Goal: Task Accomplishment & Management: Manage account settings

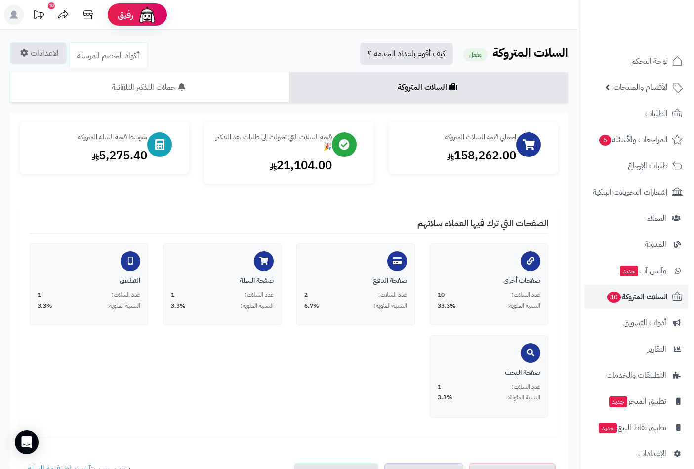
click at [638, 114] on link "الطلبات" at bounding box center [636, 114] width 104 height 24
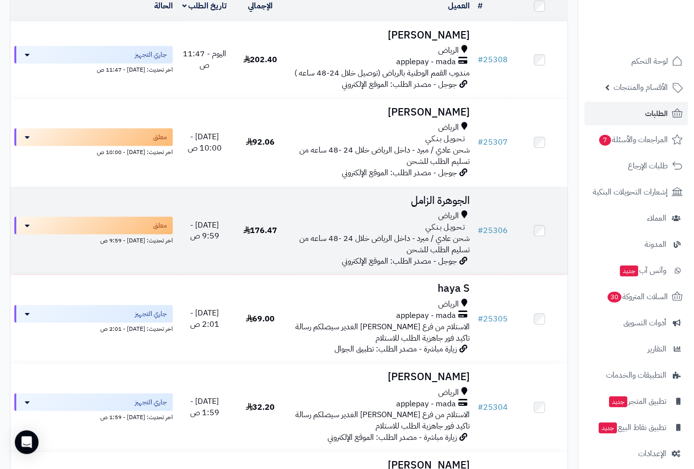
scroll to position [165, 0]
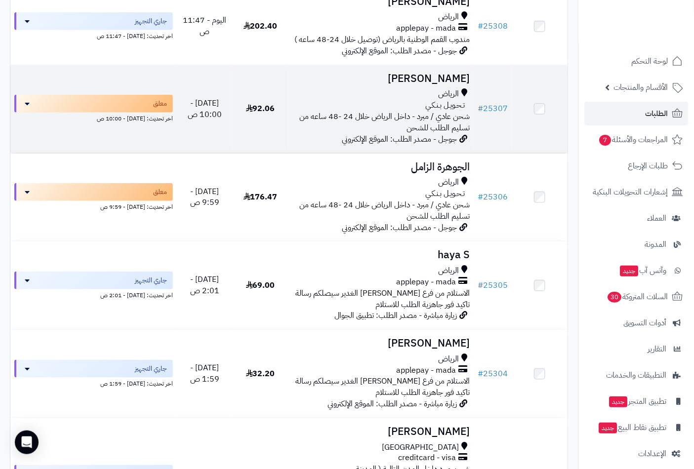
click at [421, 84] on h3 "[PERSON_NAME]" at bounding box center [381, 78] width 178 height 11
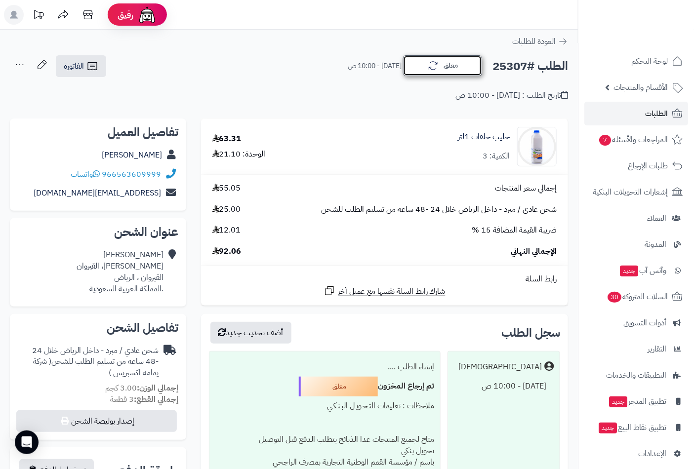
click at [452, 67] on button "معلق" at bounding box center [442, 65] width 79 height 21
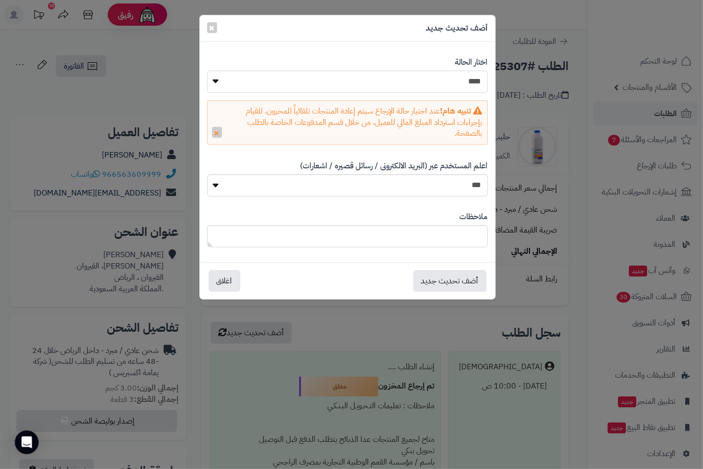
click at [470, 81] on select "**********" at bounding box center [347, 82] width 281 height 22
select select "*"
click at [207, 71] on select "**********" at bounding box center [347, 82] width 281 height 22
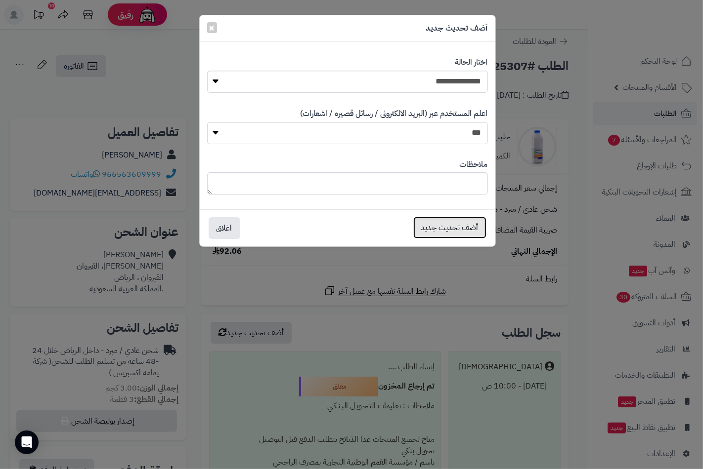
click at [450, 224] on button "أضف تحديث جديد" at bounding box center [449, 228] width 73 height 22
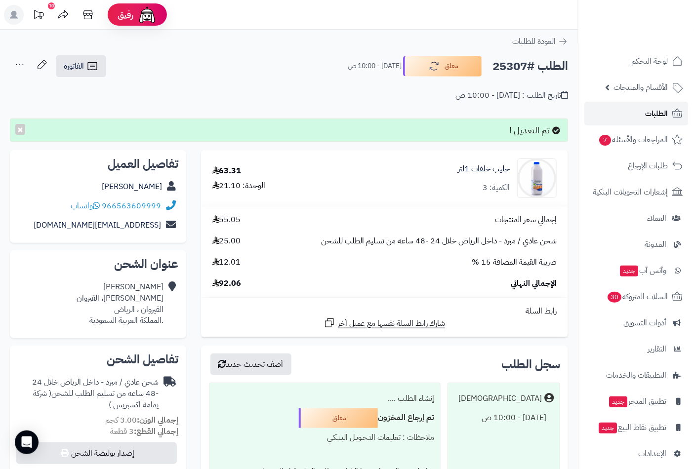
click at [667, 112] on span "الطلبات" at bounding box center [656, 114] width 23 height 14
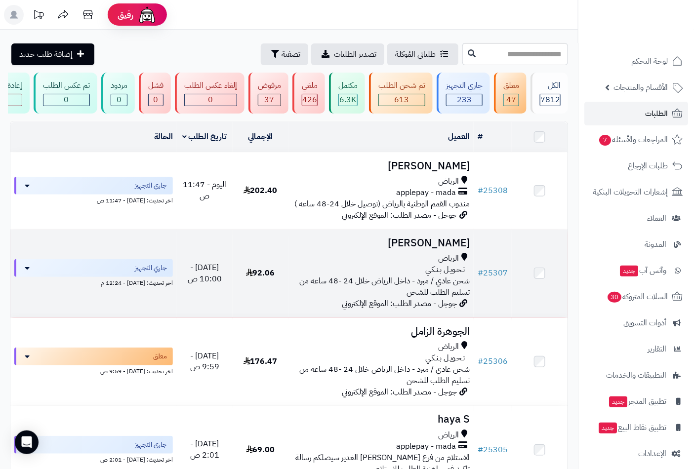
click at [399, 249] on h3 "[PERSON_NAME]" at bounding box center [381, 243] width 178 height 11
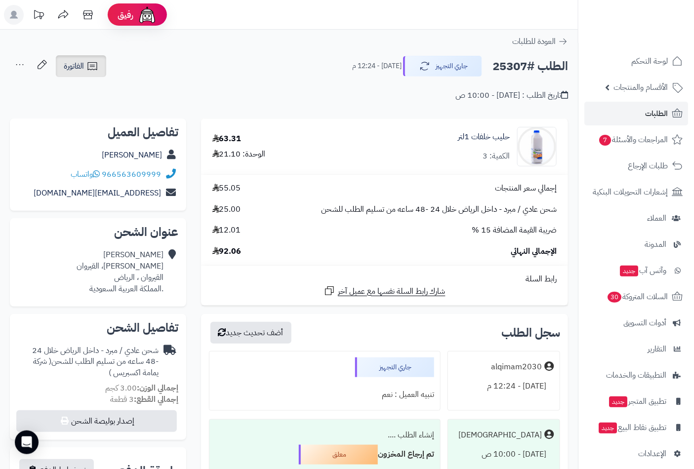
click at [83, 64] on span "الفاتورة" at bounding box center [74, 66] width 20 height 12
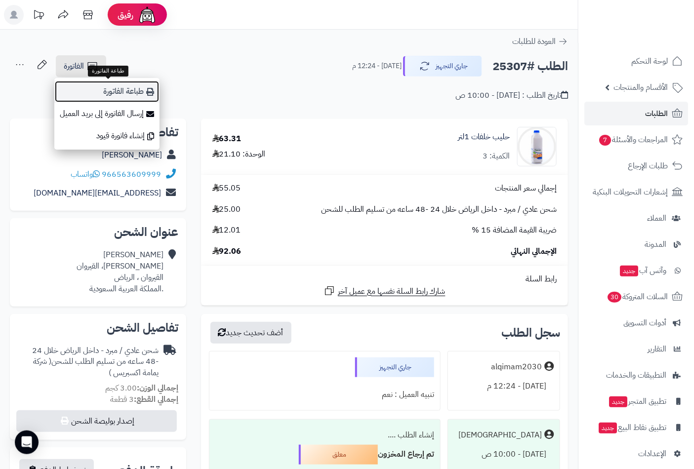
click at [100, 90] on link "طباعة الفاتورة" at bounding box center [106, 92] width 105 height 22
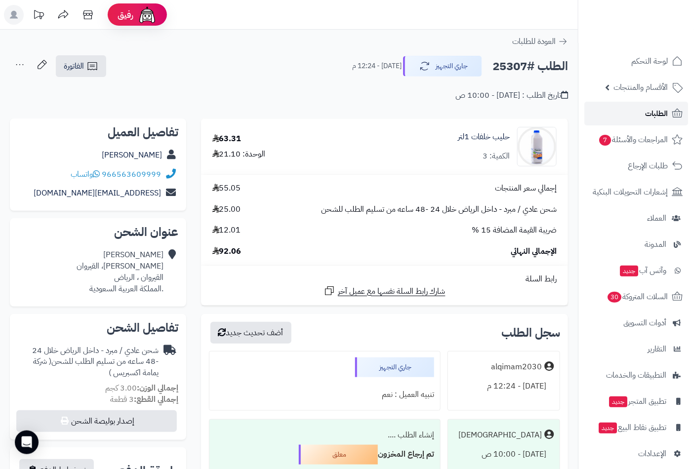
click at [658, 111] on span "الطلبات" at bounding box center [656, 114] width 23 height 14
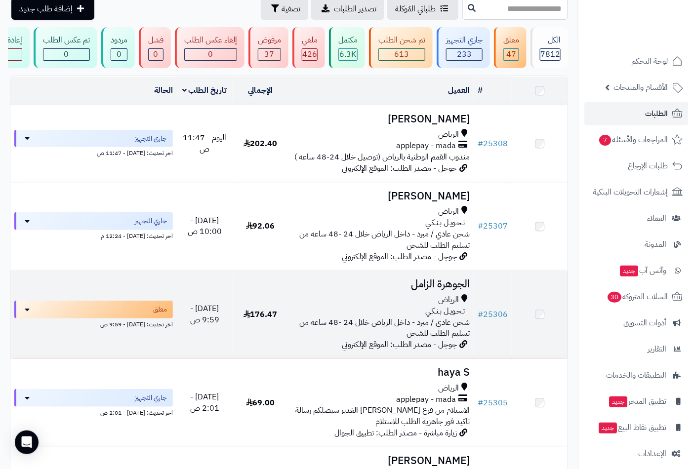
scroll to position [165, 0]
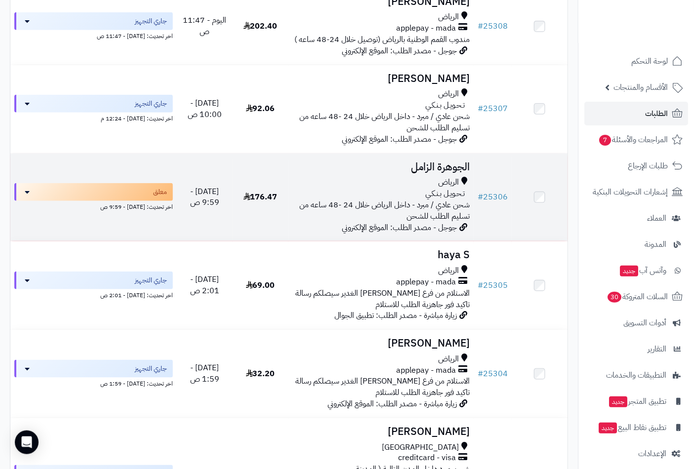
click at [418, 173] on h3 "الجوهرة الزامل" at bounding box center [381, 167] width 178 height 11
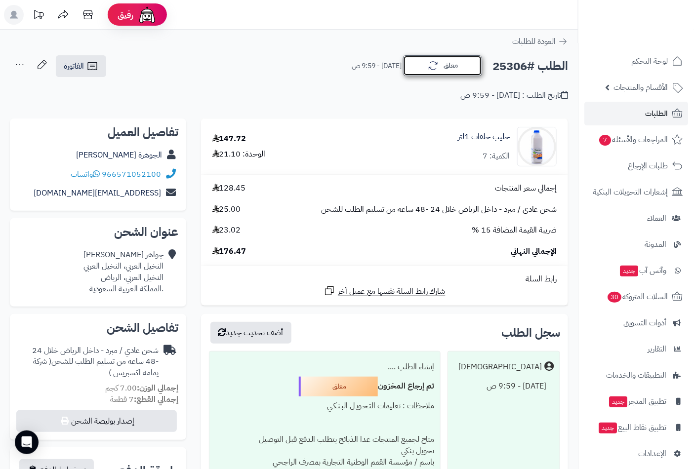
click at [473, 71] on button "معلق" at bounding box center [442, 65] width 79 height 21
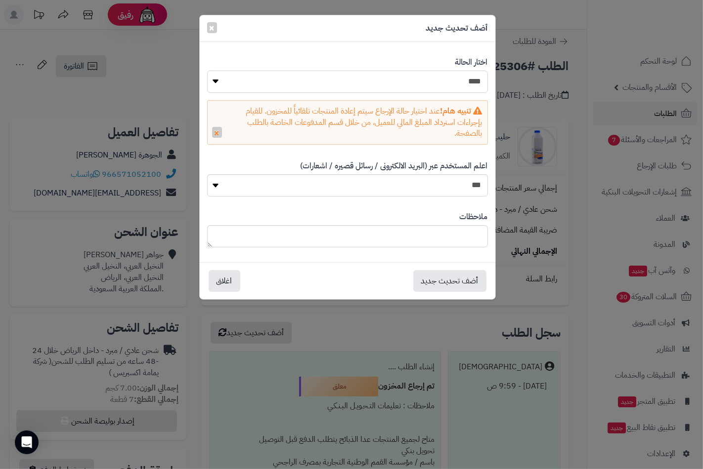
click at [457, 82] on select "**********" at bounding box center [347, 82] width 281 height 22
select select "*"
click at [207, 71] on select "**********" at bounding box center [347, 82] width 281 height 22
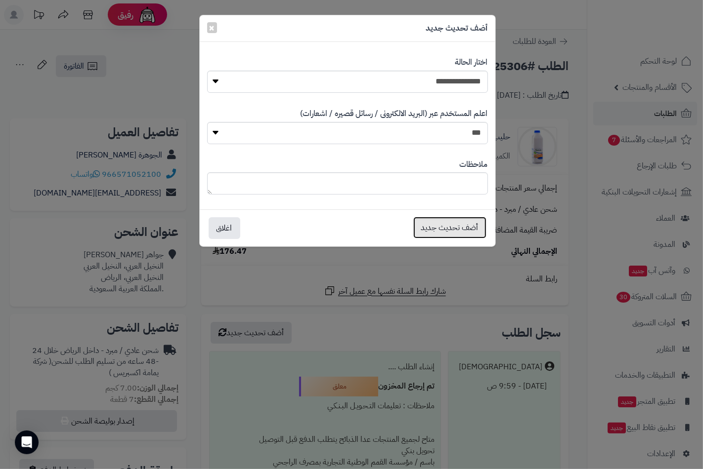
click at [451, 222] on button "أضف تحديث جديد" at bounding box center [449, 228] width 73 height 22
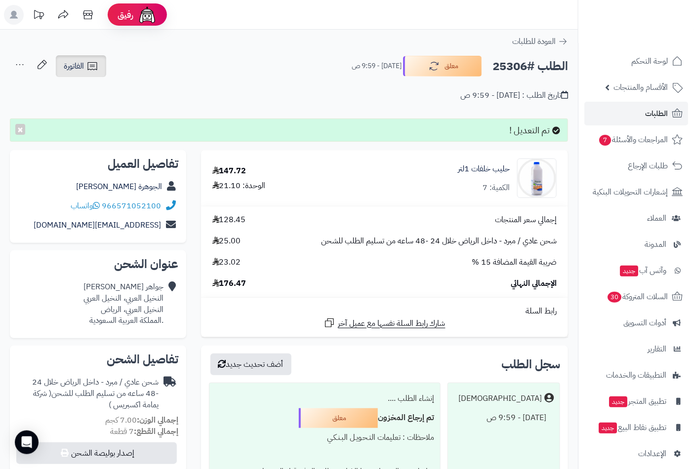
click at [86, 64] on link "الفاتورة" at bounding box center [81, 66] width 50 height 22
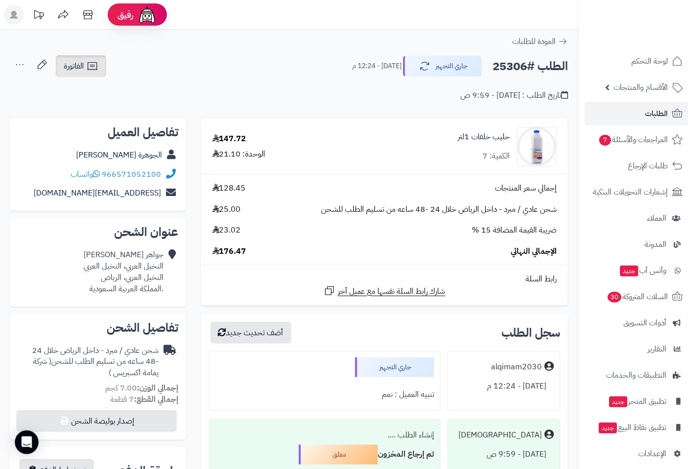
click at [94, 71] on icon at bounding box center [92, 66] width 12 height 12
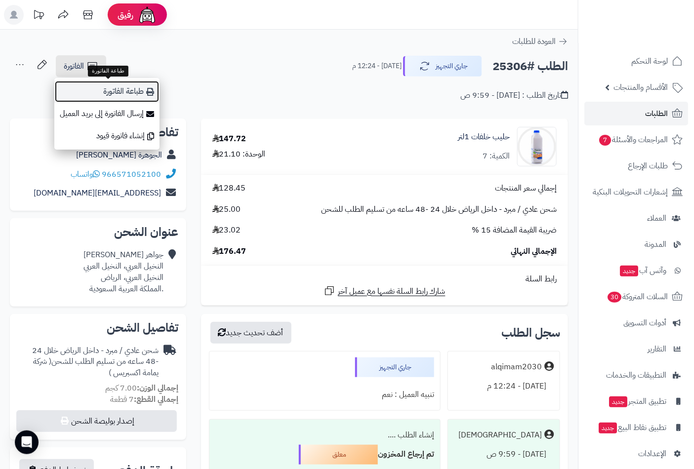
click at [124, 96] on link "طباعة الفاتورة" at bounding box center [106, 92] width 105 height 22
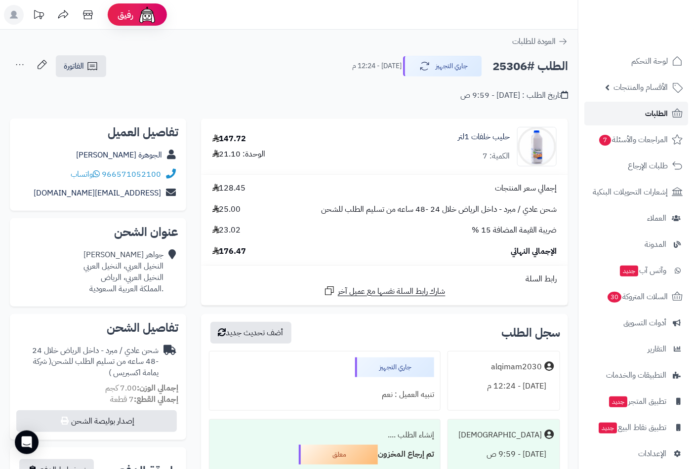
click at [661, 111] on span "الطلبات" at bounding box center [656, 114] width 23 height 14
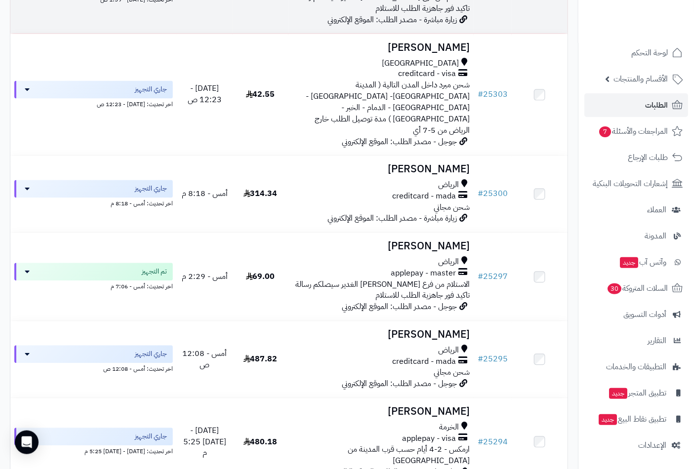
scroll to position [713, 0]
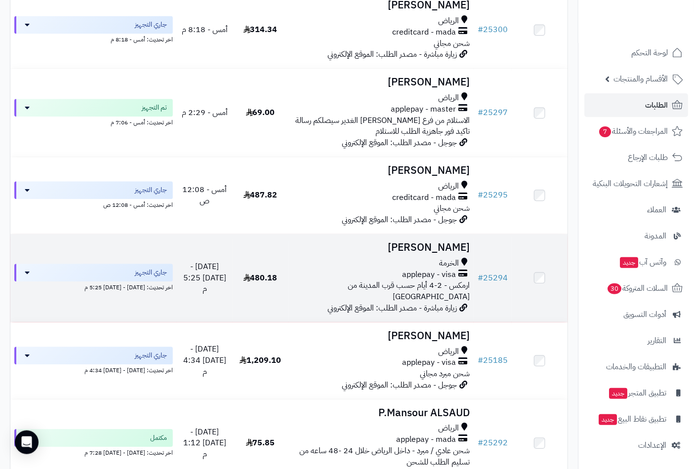
click at [433, 242] on h3 "بدر الدوسري" at bounding box center [381, 247] width 178 height 11
click at [442, 242] on h3 "[PERSON_NAME]" at bounding box center [381, 247] width 178 height 11
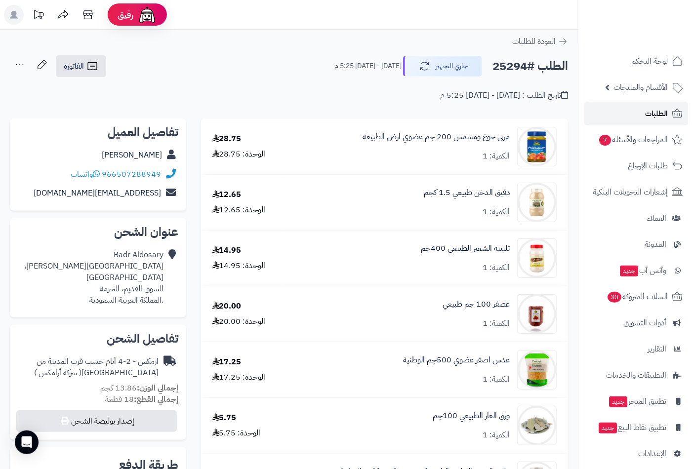
click at [640, 114] on link "الطلبات" at bounding box center [636, 114] width 104 height 24
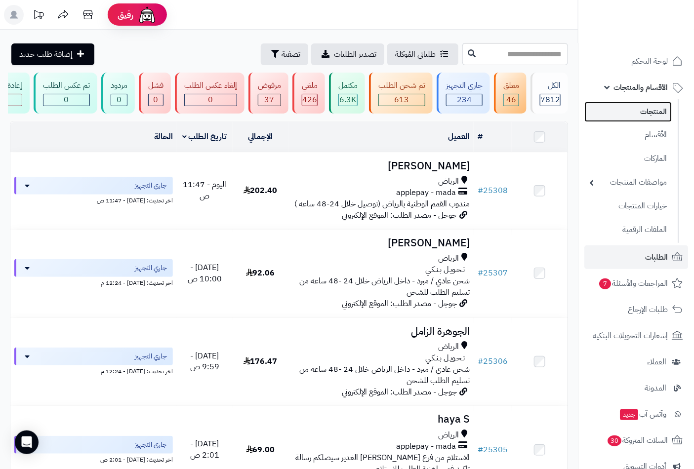
click at [650, 116] on link "المنتجات" at bounding box center [627, 112] width 87 height 20
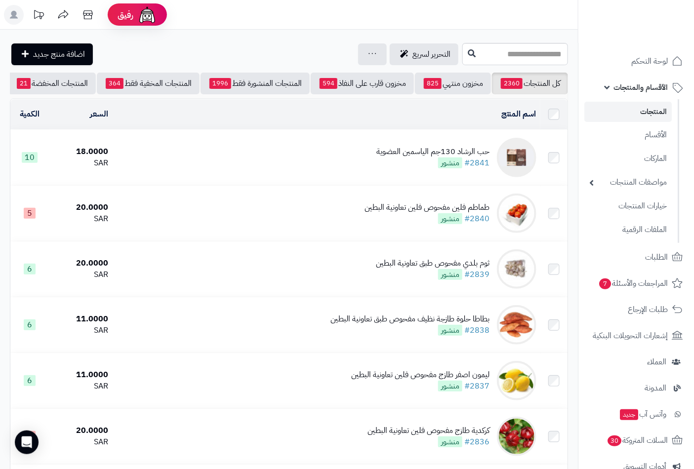
scroll to position [0, -93]
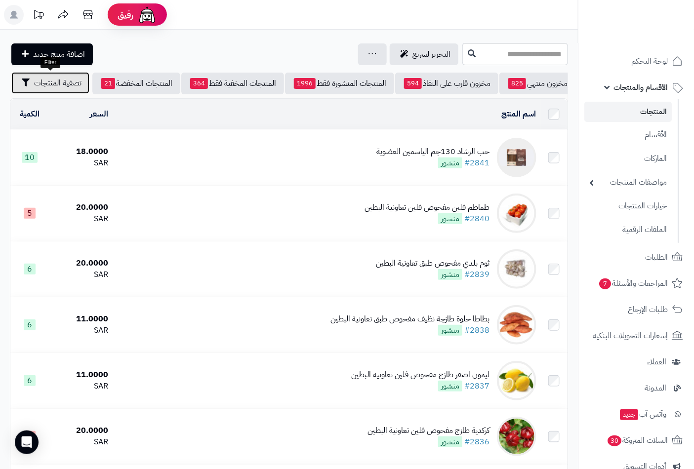
click at [65, 85] on span "تصفية المنتجات" at bounding box center [57, 83] width 47 height 12
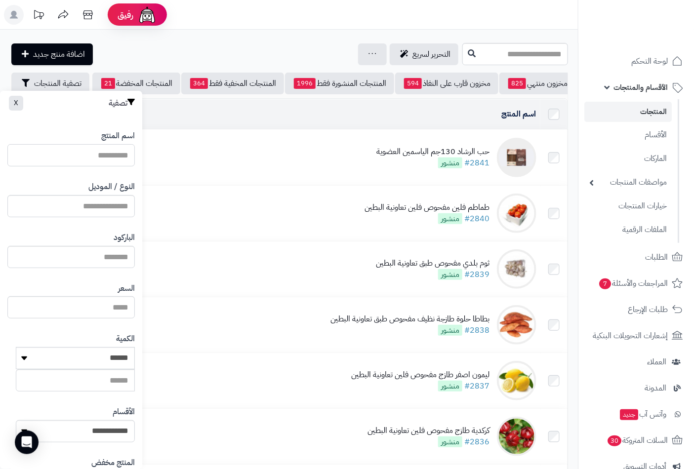
click at [108, 160] on input "اسم المنتج" at bounding box center [70, 155] width 127 height 22
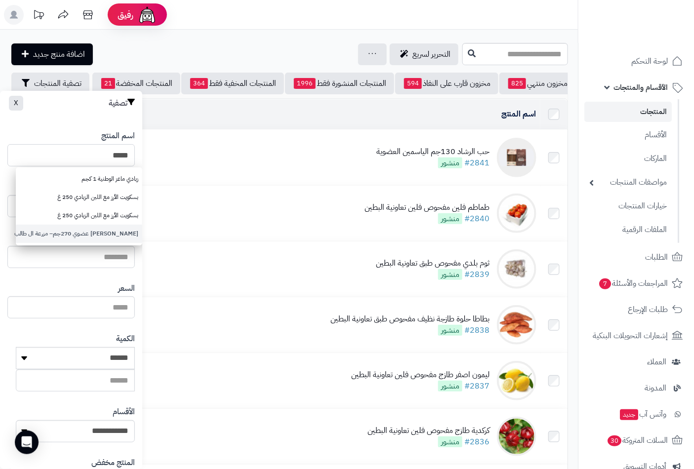
type input "*****"
click at [79, 236] on link "زبادي بقري عضوي 270جم– مزرعة ال طالب" at bounding box center [79, 234] width 126 height 18
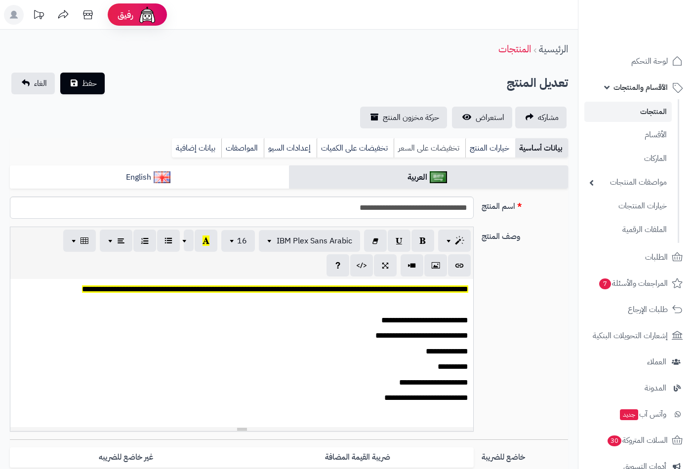
type input "*****"
click at [420, 152] on link "تخفيضات على السعر" at bounding box center [430, 148] width 72 height 20
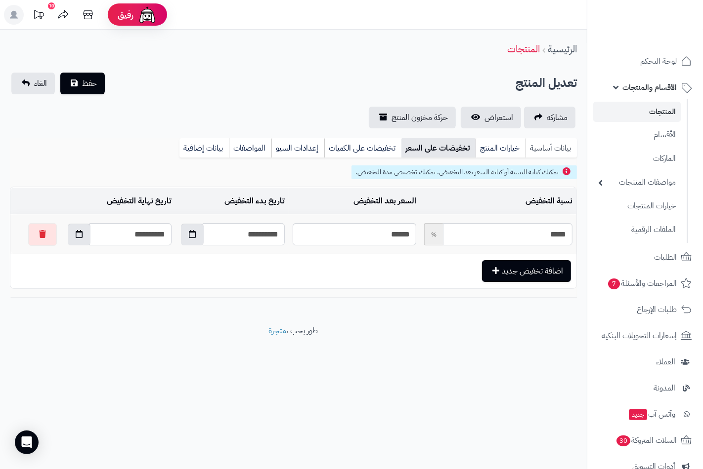
click at [560, 150] on link "بيانات أساسية" at bounding box center [550, 148] width 51 height 20
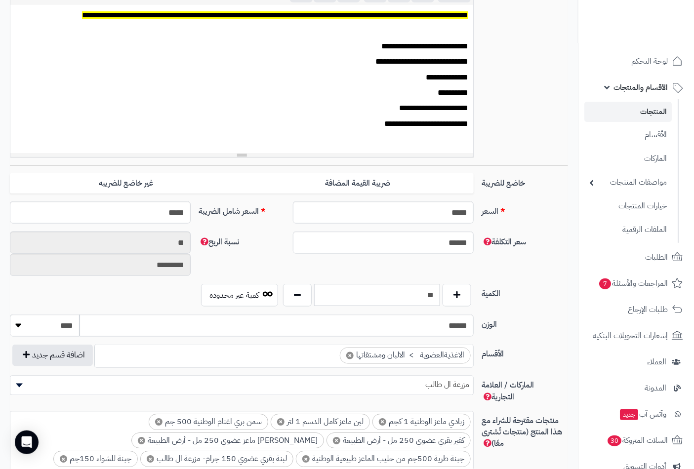
scroll to position [0, 0]
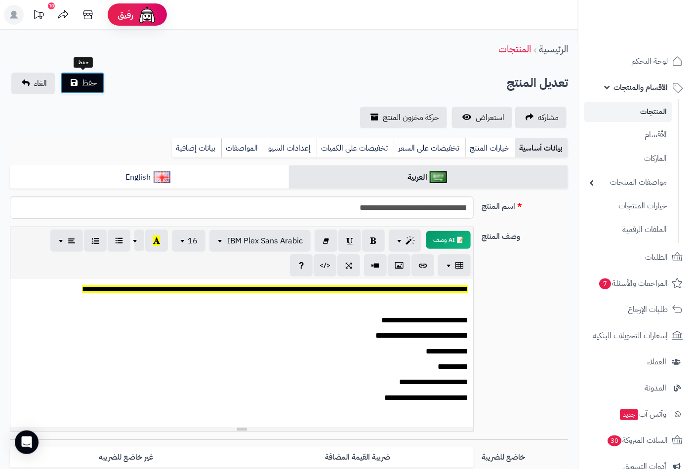
click at [84, 80] on span "حفظ" at bounding box center [89, 83] width 15 height 12
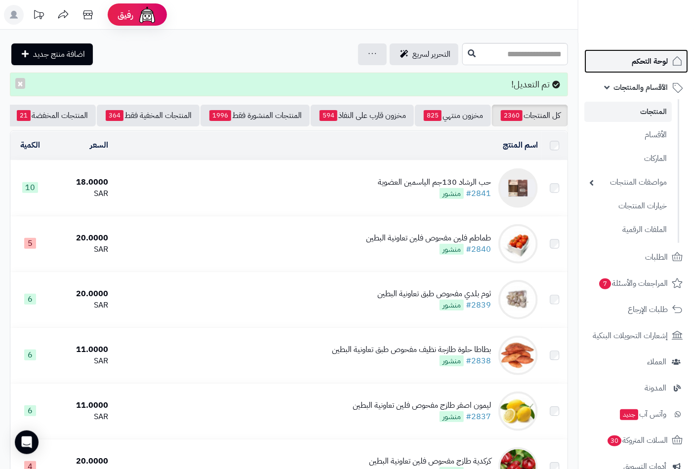
click at [649, 65] on span "لوحة التحكم" at bounding box center [650, 61] width 36 height 14
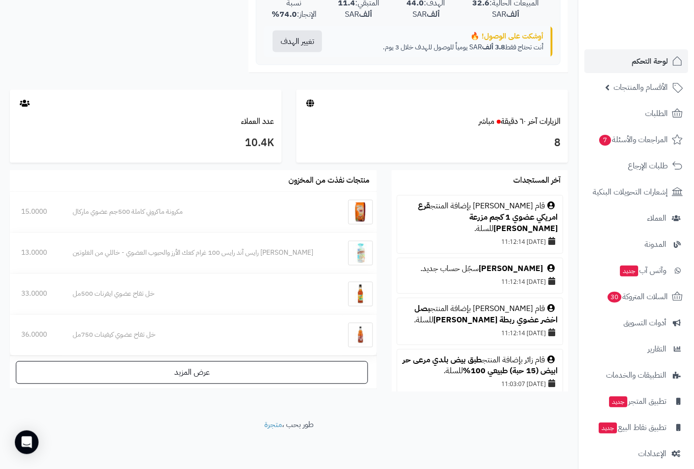
scroll to position [165, 0]
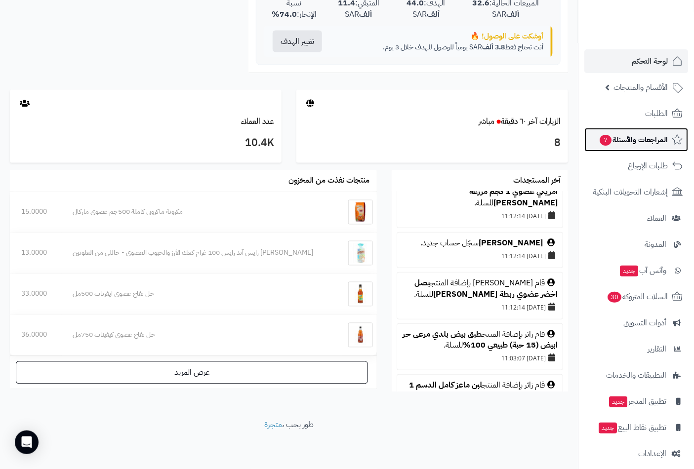
click at [631, 141] on span "المراجعات والأسئلة 7" at bounding box center [633, 140] width 69 height 14
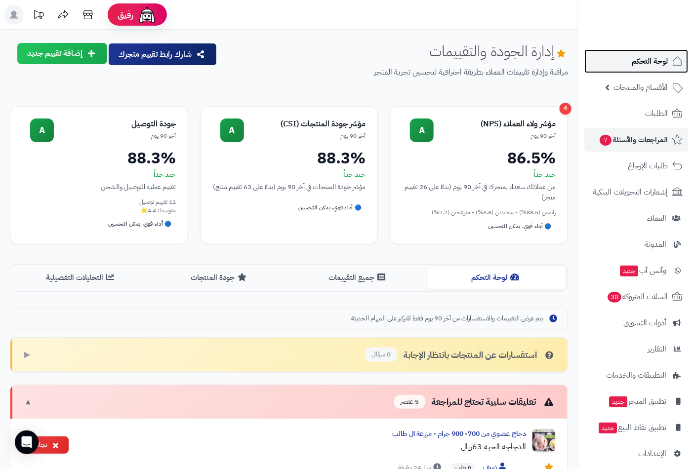
click at [647, 58] on span "لوحة التحكم" at bounding box center [650, 61] width 36 height 14
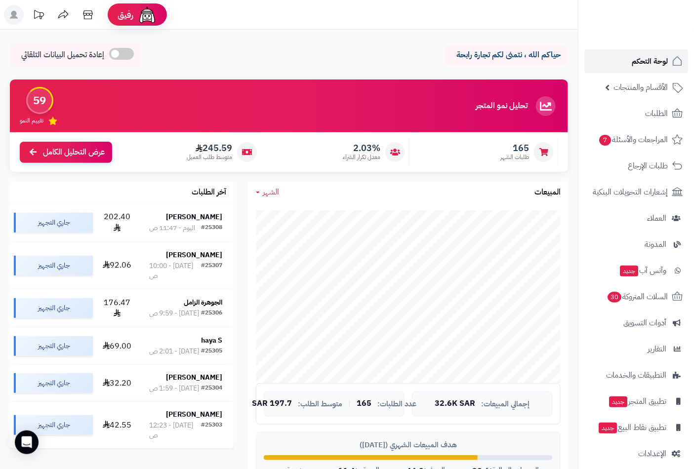
click at [646, 59] on span "لوحة التحكم" at bounding box center [650, 61] width 36 height 14
click at [661, 111] on span "الطلبات" at bounding box center [656, 114] width 23 height 14
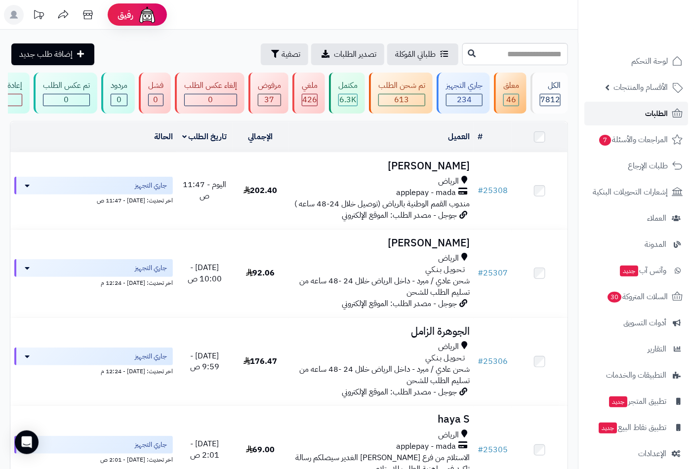
click at [648, 107] on span "الطلبات" at bounding box center [656, 114] width 23 height 14
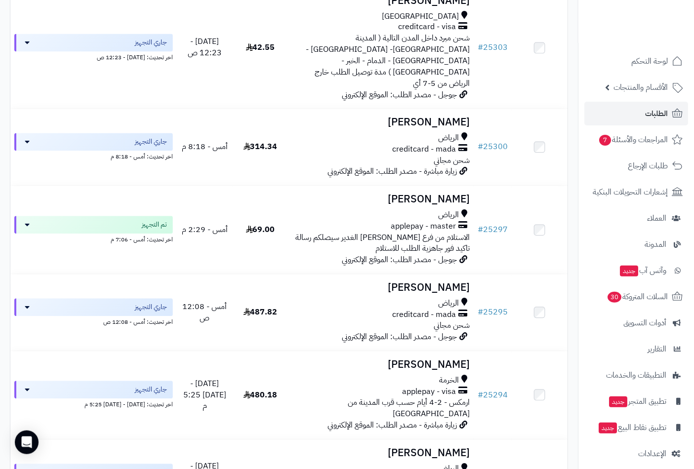
scroll to position [604, 0]
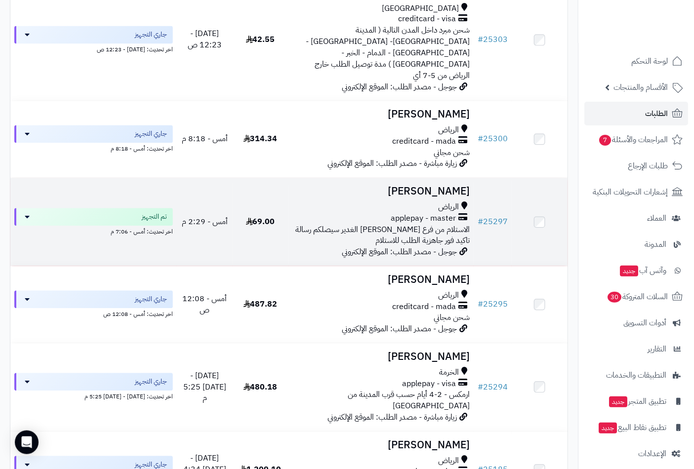
click at [421, 224] on span "الاستلام من فرع [PERSON_NAME] الغدير سيصلكم رسالة تاكيد فور جاهزية الطلب للاستل…" at bounding box center [382, 235] width 174 height 23
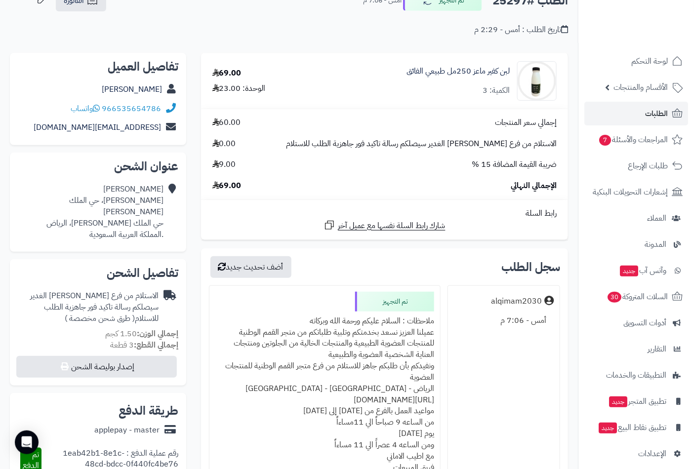
scroll to position [274, 0]
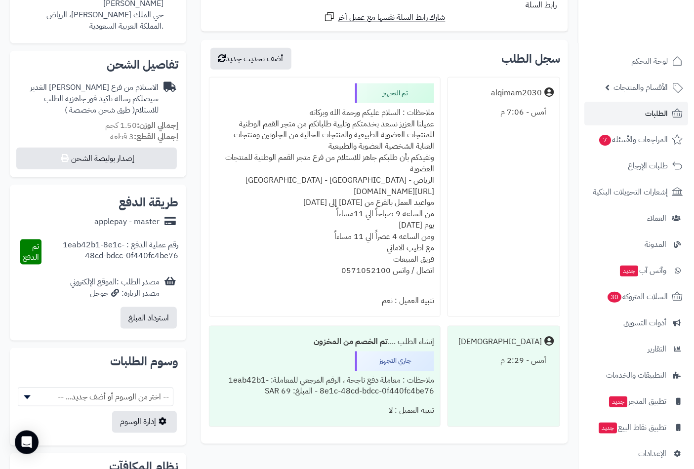
click at [390, 110] on div "ملاحظات : السلام عليكم ورحمة الله وبركاته عميلنا العزيز نسعد بخدمتكم وتلبية طلب…" at bounding box center [324, 197] width 219 height 189
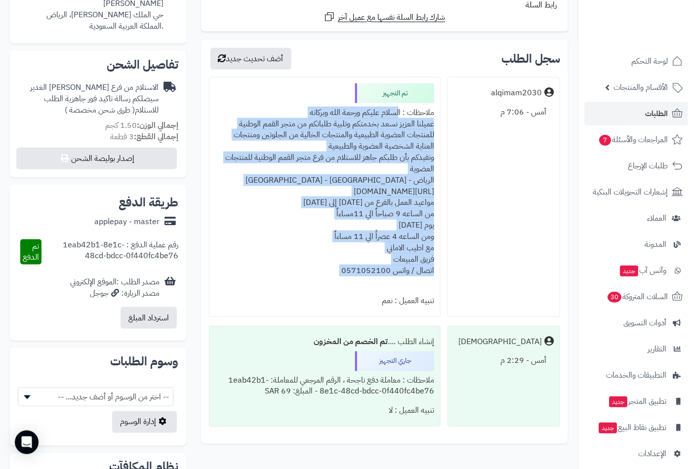
drag, startPoint x: 390, startPoint y: 110, endPoint x: 302, endPoint y: 276, distance: 187.9
click at [302, 276] on div "ملاحظات : السلام عليكم ورحمة الله وبركاته عميلنا العزيز نسعد بخدمتكم وتلبية طلب…" at bounding box center [324, 197] width 219 height 189
copy div "السلام عليكم ورحمة الله وبركاته عميلنا العزيز نسعد بخدمتكم وتلبية طلباتكم من مت…"
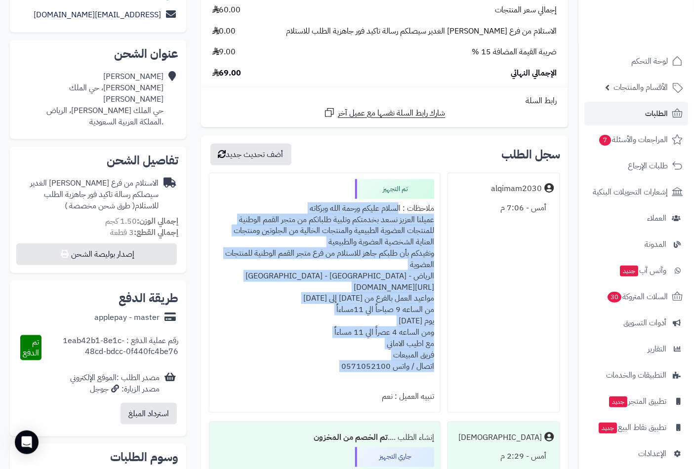
scroll to position [0, 0]
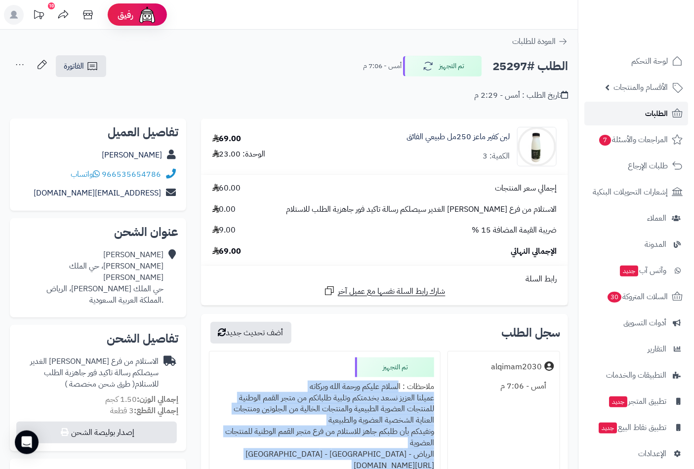
click at [662, 112] on span "الطلبات" at bounding box center [656, 114] width 23 height 14
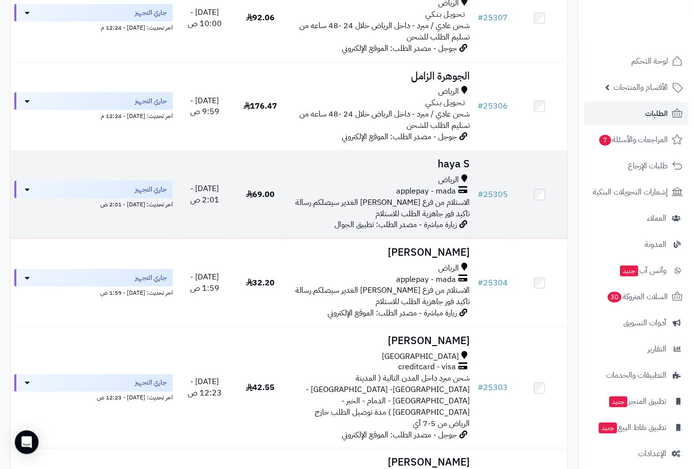
scroll to position [274, 0]
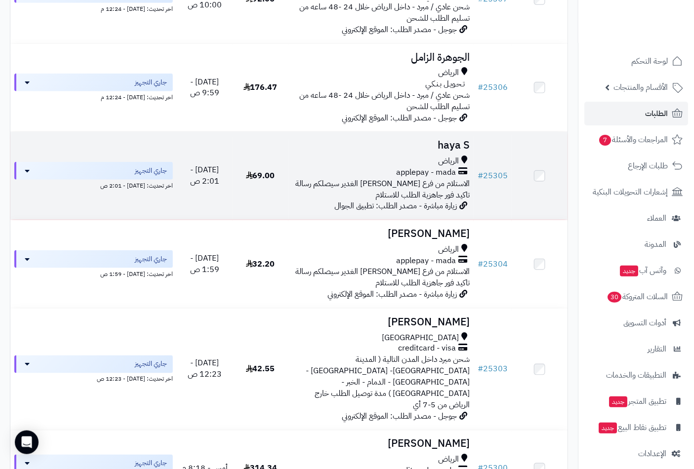
click at [452, 151] on h3 "haya S" at bounding box center [381, 145] width 178 height 11
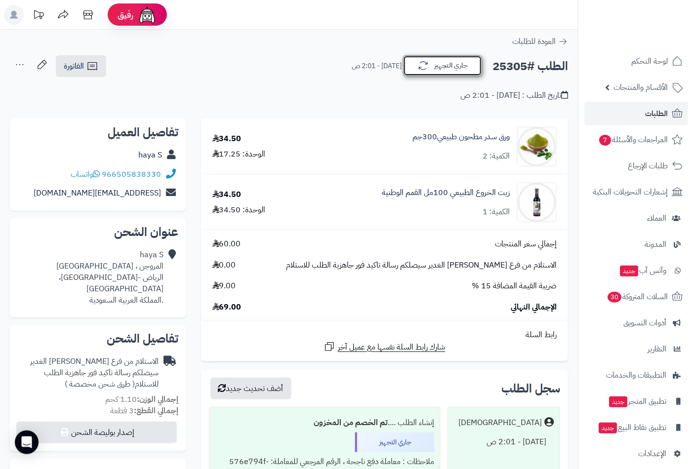
click at [450, 71] on button "جاري التجهيز" at bounding box center [442, 65] width 79 height 21
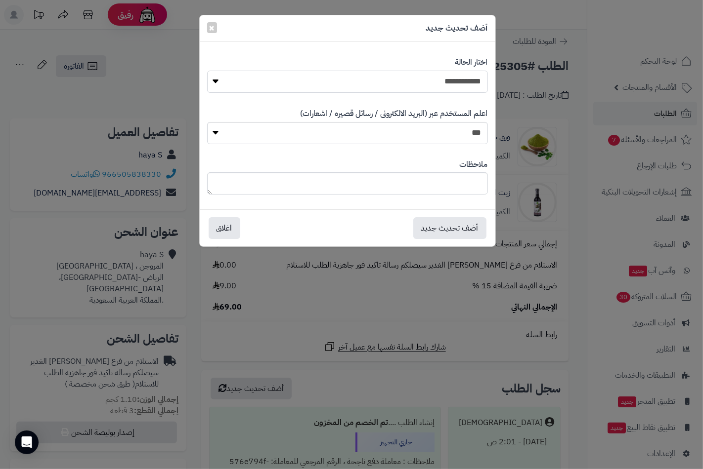
click at [471, 80] on select "**********" at bounding box center [347, 82] width 281 height 22
select select "**"
click at [207, 71] on select "**********" at bounding box center [347, 82] width 281 height 22
paste textarea "**********"
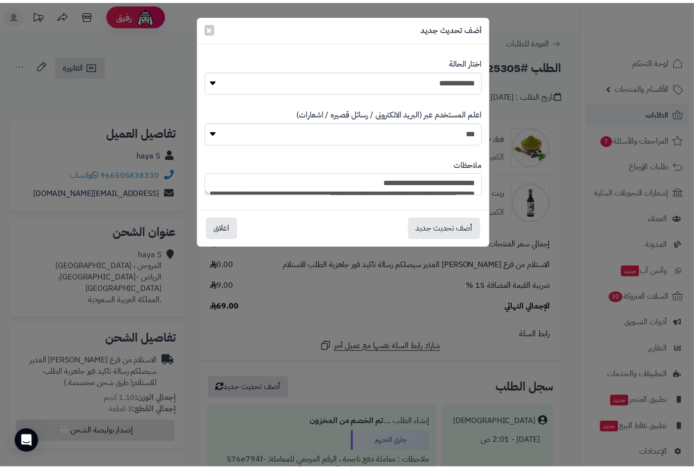
scroll to position [141, 0]
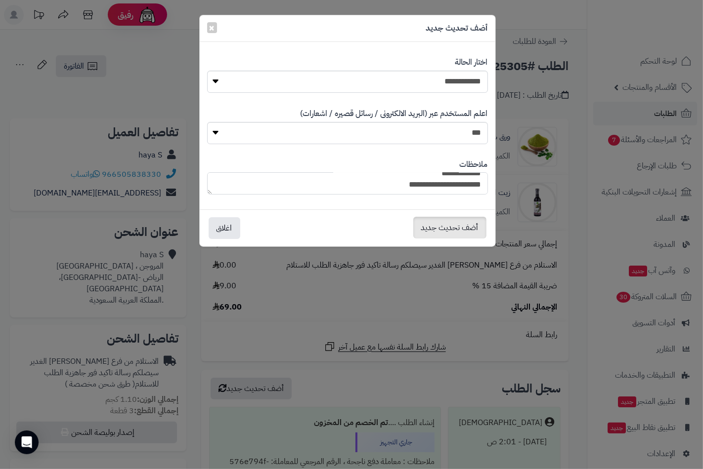
type textarea "**********"
click at [472, 230] on button "أضف تحديث جديد" at bounding box center [449, 228] width 73 height 22
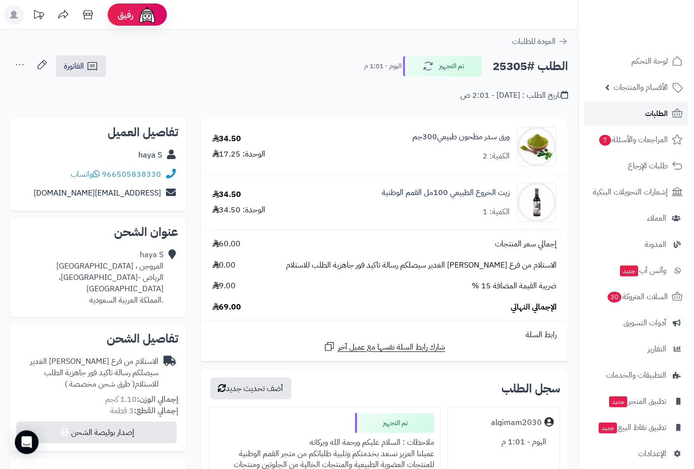
click at [659, 114] on span "الطلبات" at bounding box center [656, 114] width 23 height 14
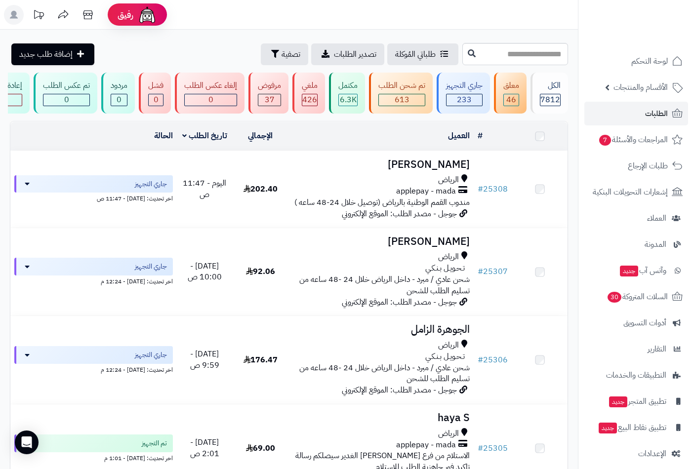
scroll to position [219, 0]
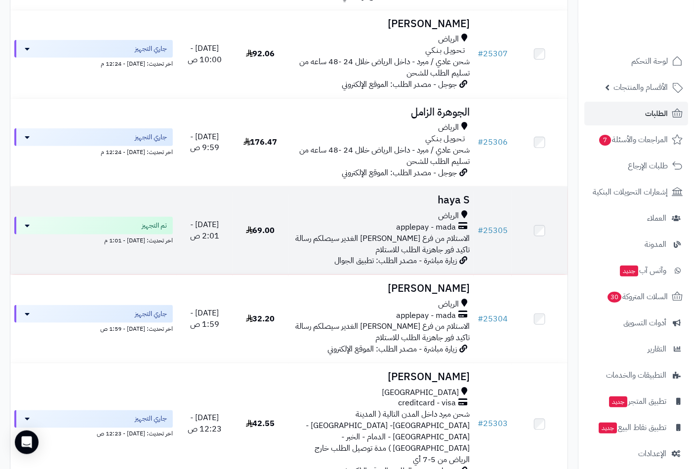
click at [454, 215] on td "haya S الرياض applepay - mada الاستلام من فرع الرياض حي الغدير سيصلكم رسالة تاك…" at bounding box center [382, 231] width 186 height 88
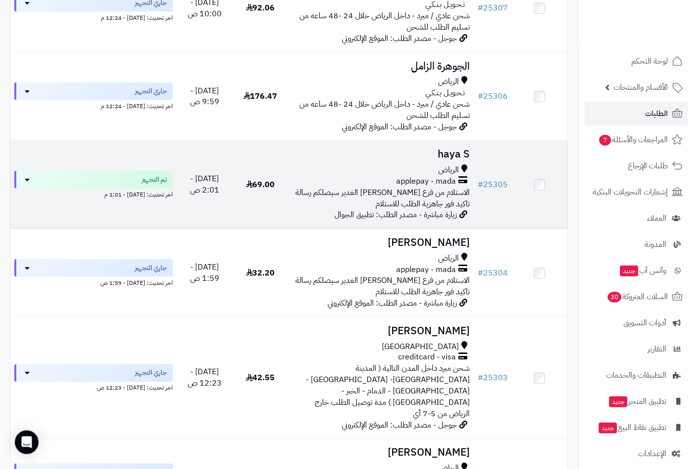
scroll to position [329, 0]
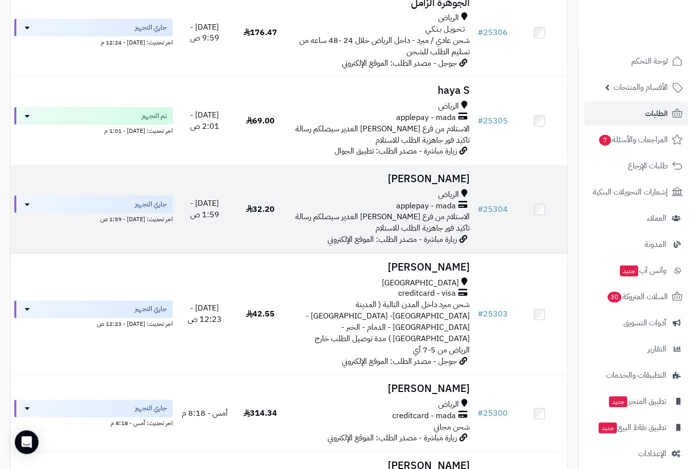
click at [445, 195] on span "الرياض" at bounding box center [448, 194] width 21 height 11
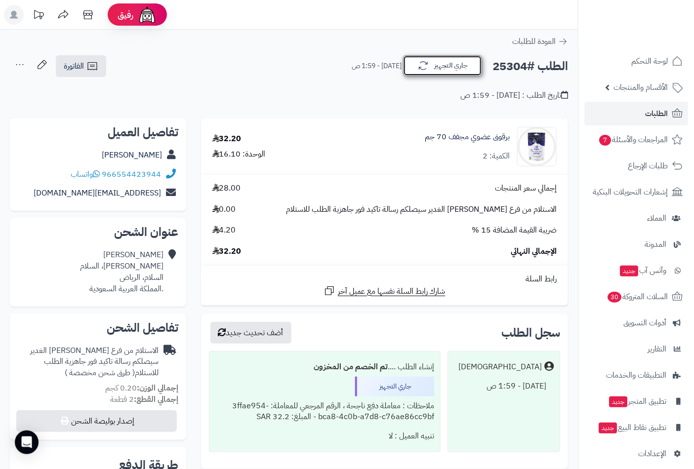
click at [450, 73] on button "جاري التجهيز" at bounding box center [442, 65] width 79 height 21
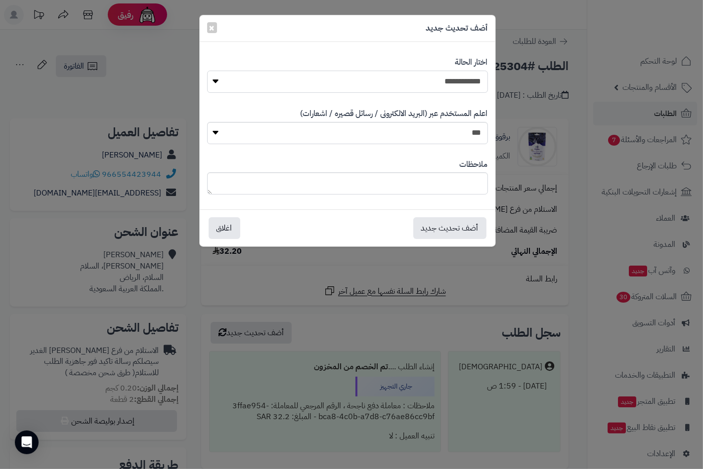
click at [468, 82] on select "**********" at bounding box center [347, 82] width 281 height 22
select select "**"
click at [207, 71] on select "**********" at bounding box center [347, 82] width 281 height 22
paste textarea "**********"
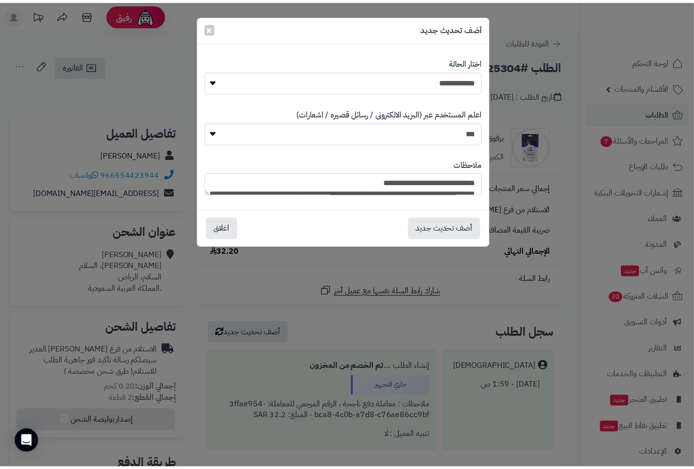
scroll to position [141, 0]
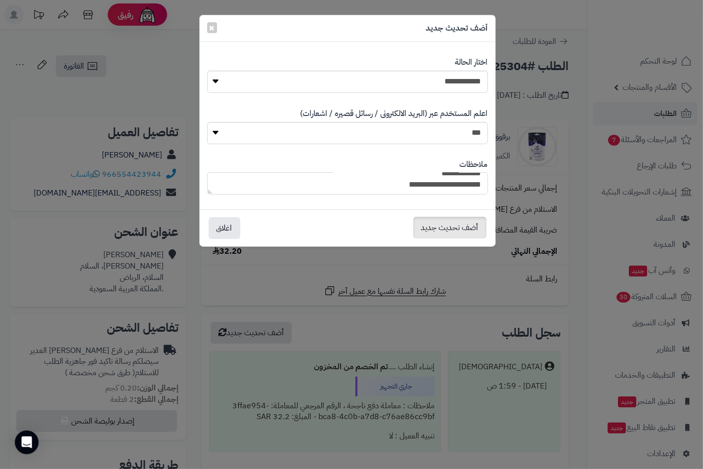
type textarea "**********"
click at [442, 222] on button "أضف تحديث جديد" at bounding box center [449, 228] width 73 height 22
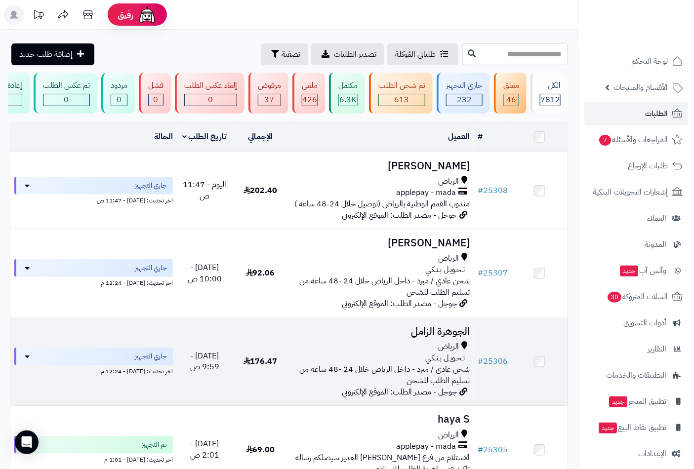
scroll to position [219, 0]
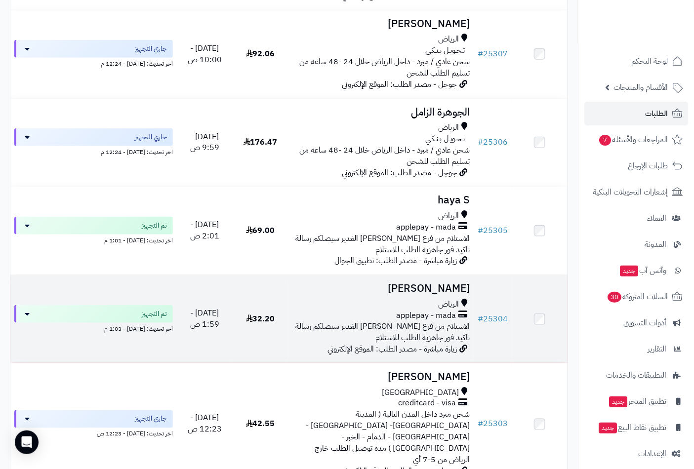
click at [419, 322] on span "applepay - mada" at bounding box center [426, 315] width 60 height 11
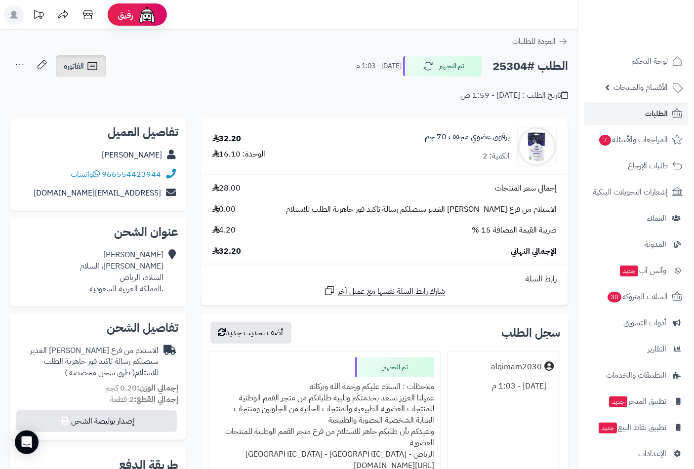
click at [93, 67] on icon at bounding box center [92, 66] width 12 height 12
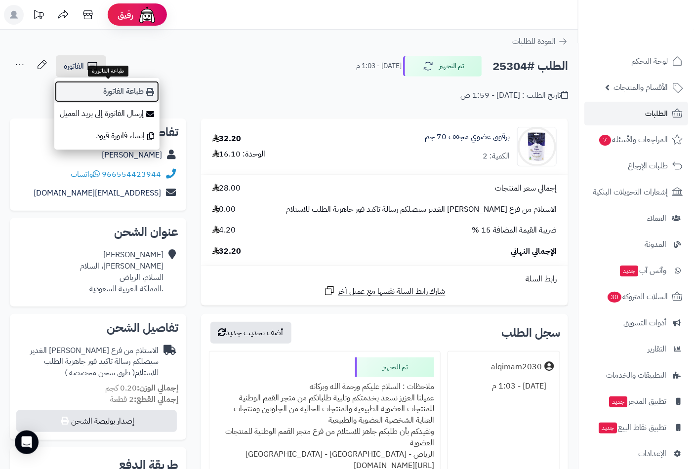
click at [125, 89] on link "طباعة الفاتورة" at bounding box center [106, 92] width 105 height 22
